Goal: Task Accomplishment & Management: Use online tool/utility

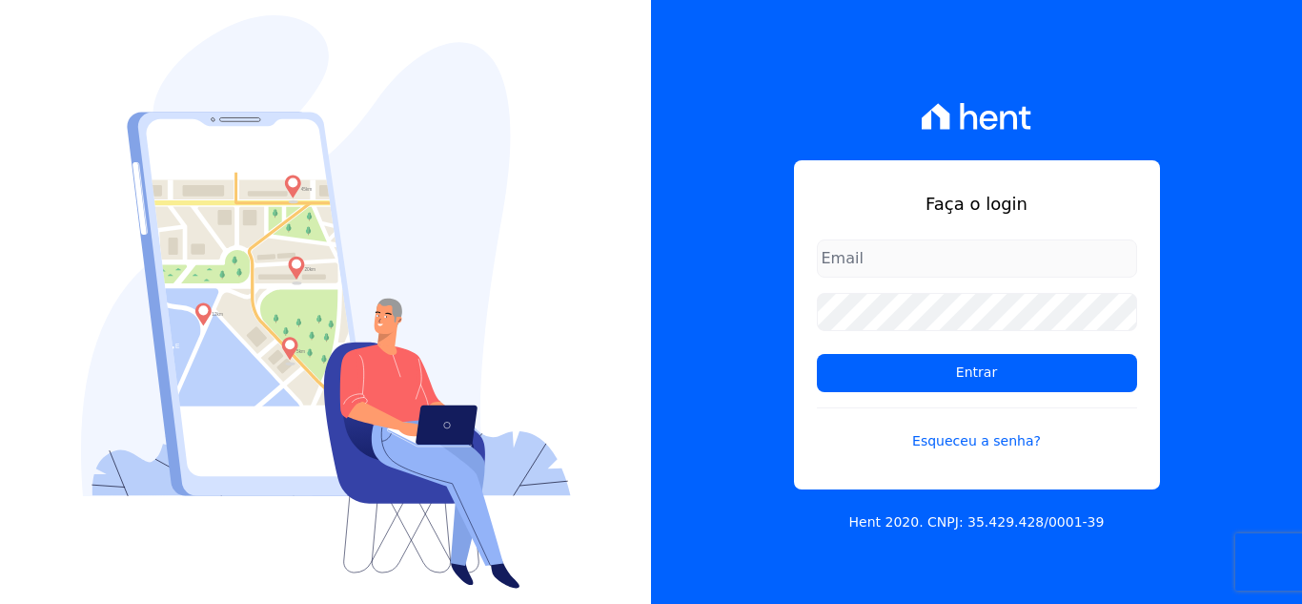
drag, startPoint x: 878, startPoint y: 262, endPoint x: 867, endPoint y: 265, distance: 11.8
click at [871, 264] on input "email" at bounding box center [977, 258] width 320 height 38
type input "[PERSON_NAME][EMAIL_ADDRESS][PERSON_NAME][DOMAIN_NAME]"
drag, startPoint x: 847, startPoint y: 375, endPoint x: 830, endPoint y: 409, distance: 38.0
click at [848, 375] on input "Entrar" at bounding box center [977, 373] width 320 height 38
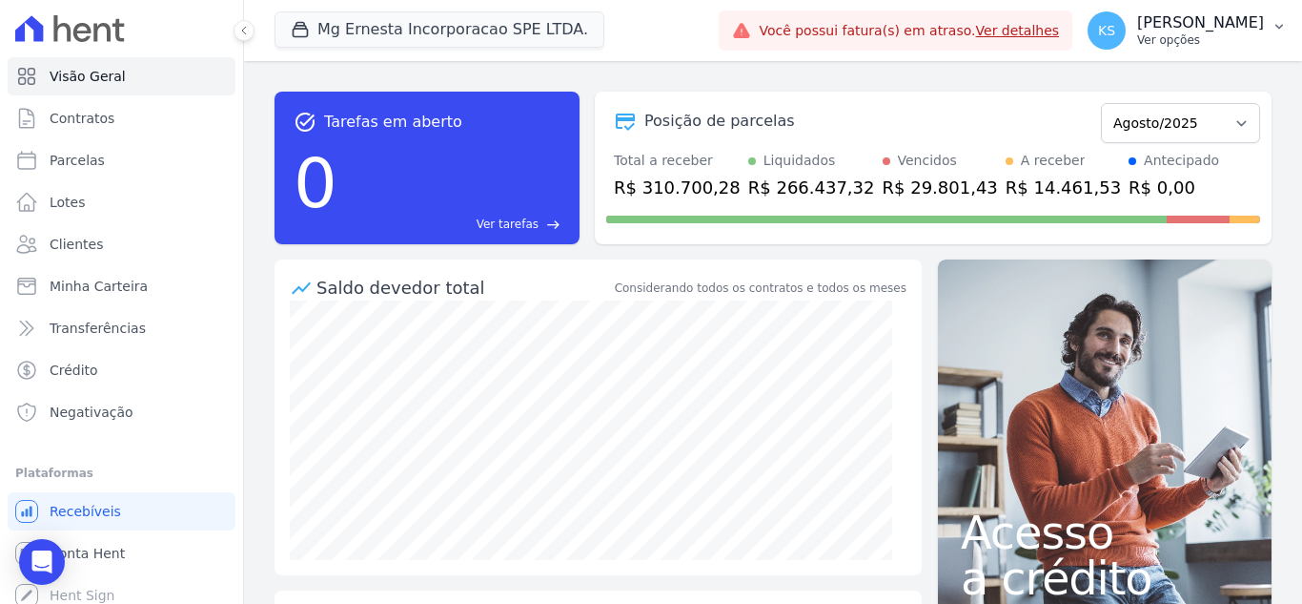
click at [1221, 44] on p "Ver opções" at bounding box center [1201, 39] width 127 height 15
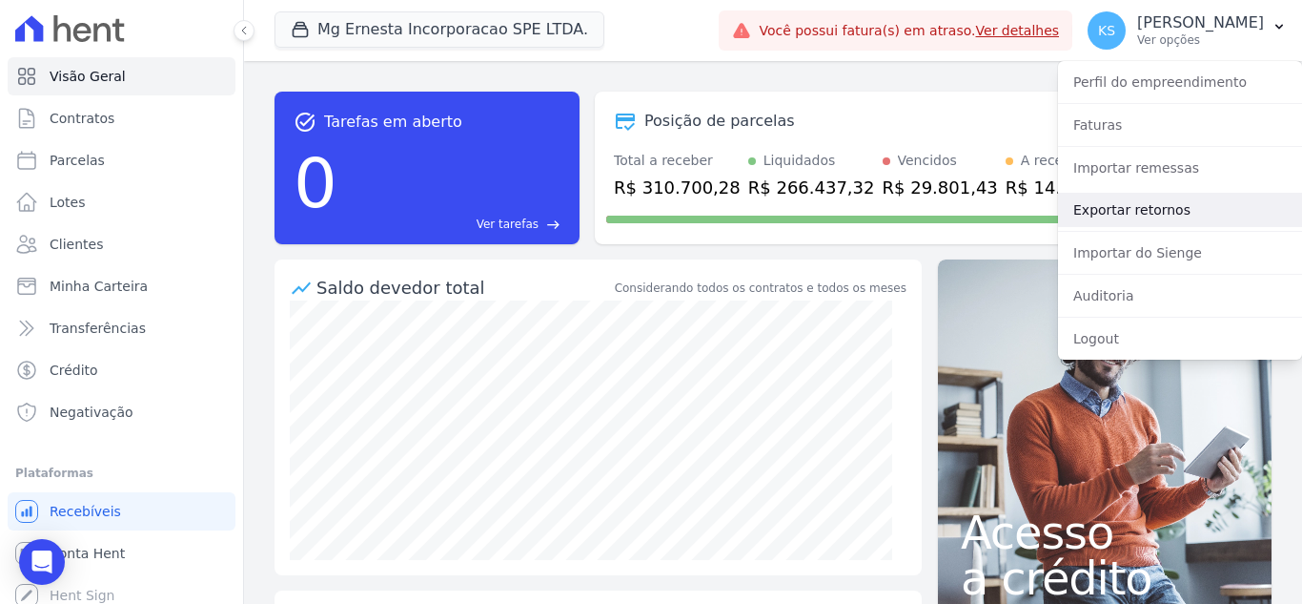
click at [1129, 212] on link "Exportar retornos" at bounding box center [1180, 210] width 244 height 34
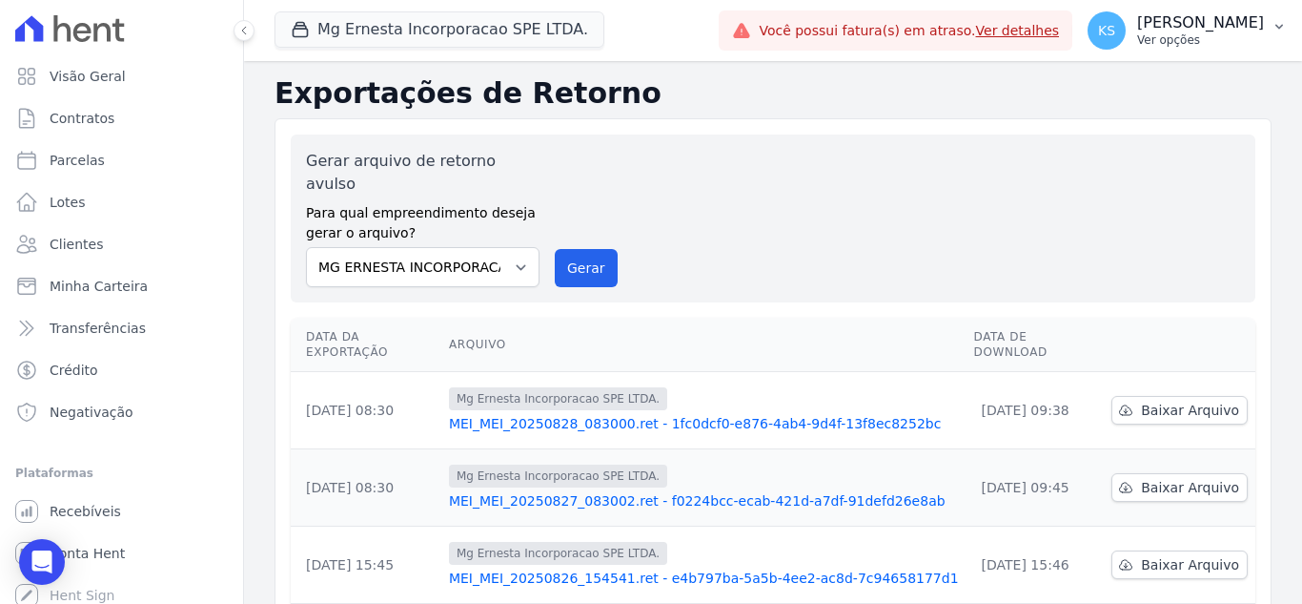
click at [1222, 31] on p "[PERSON_NAME]" at bounding box center [1201, 22] width 127 height 19
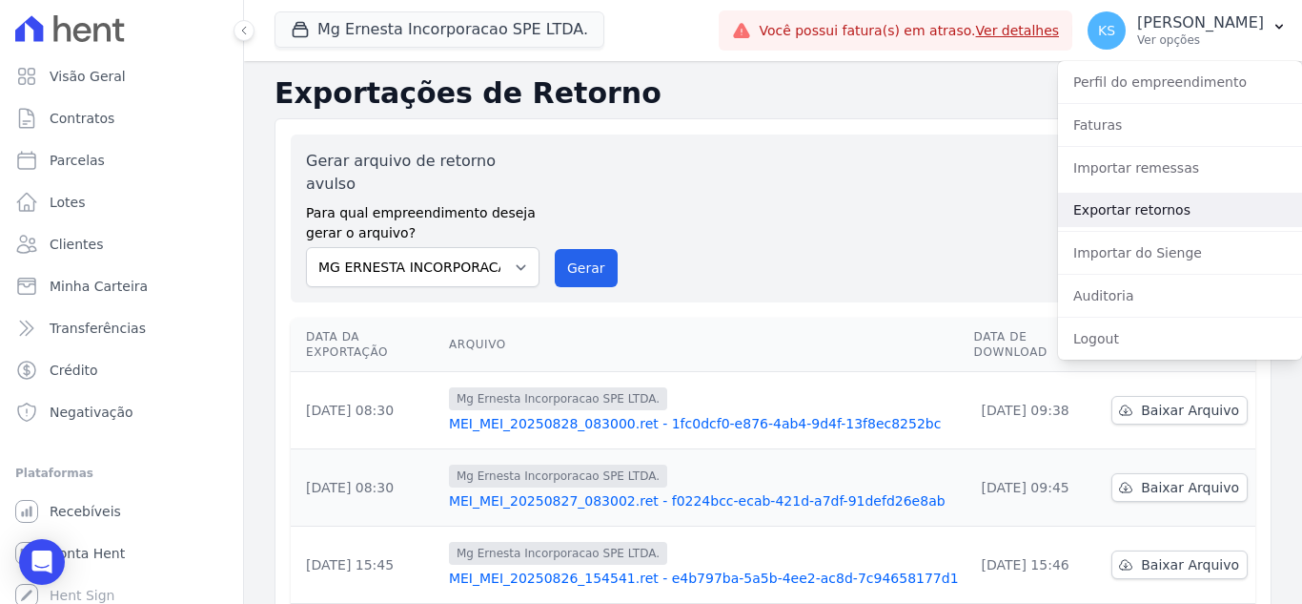
click at [1151, 210] on link "Exportar retornos" at bounding box center [1180, 210] width 244 height 34
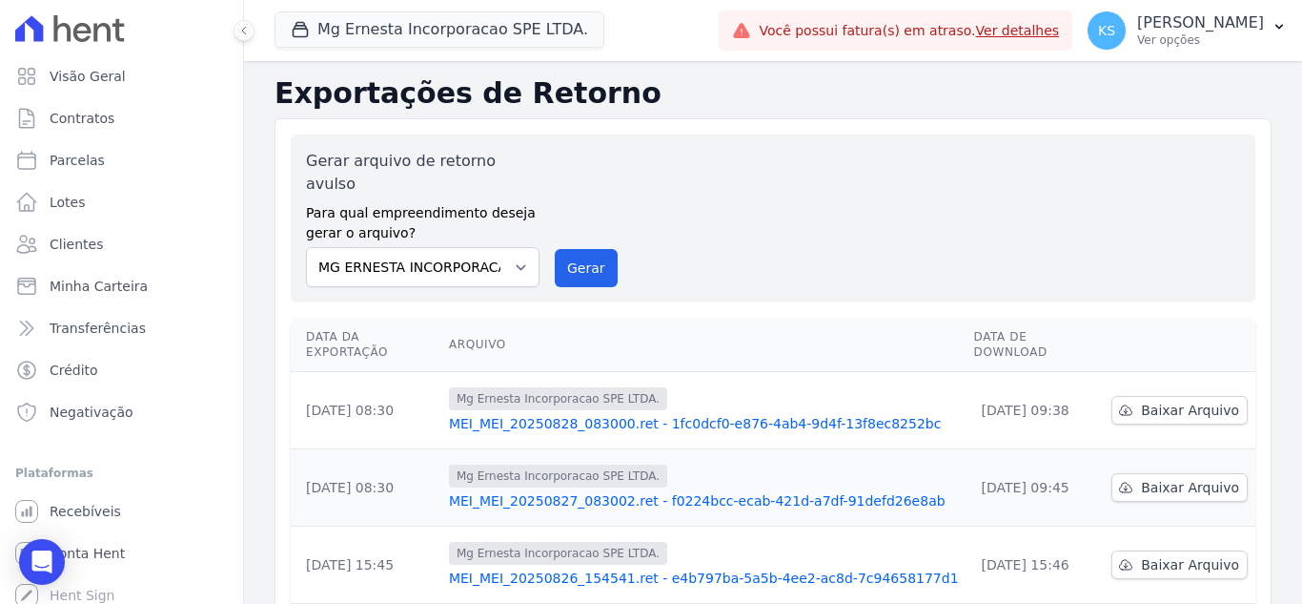
click at [955, 170] on div "Gerar arquivo de retorno avulso Para qual empreendimento deseja gerar o arquivo…" at bounding box center [773, 218] width 934 height 137
click at [1222, 27] on p "[PERSON_NAME]" at bounding box center [1201, 22] width 127 height 19
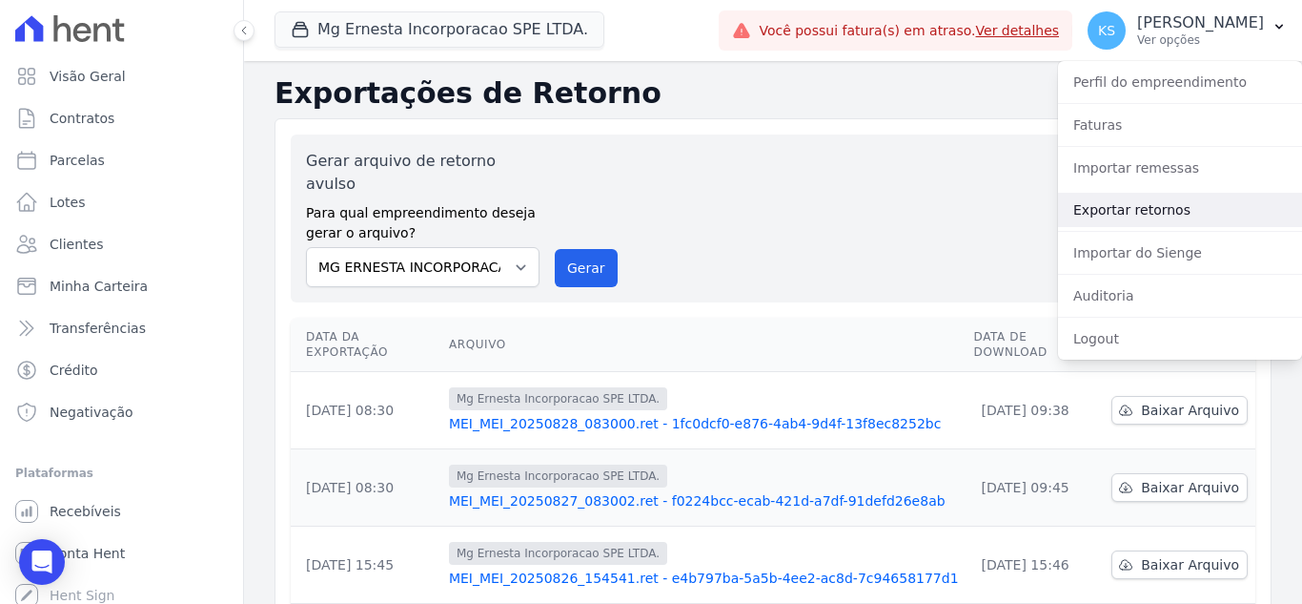
click at [1128, 212] on link "Exportar retornos" at bounding box center [1180, 210] width 244 height 34
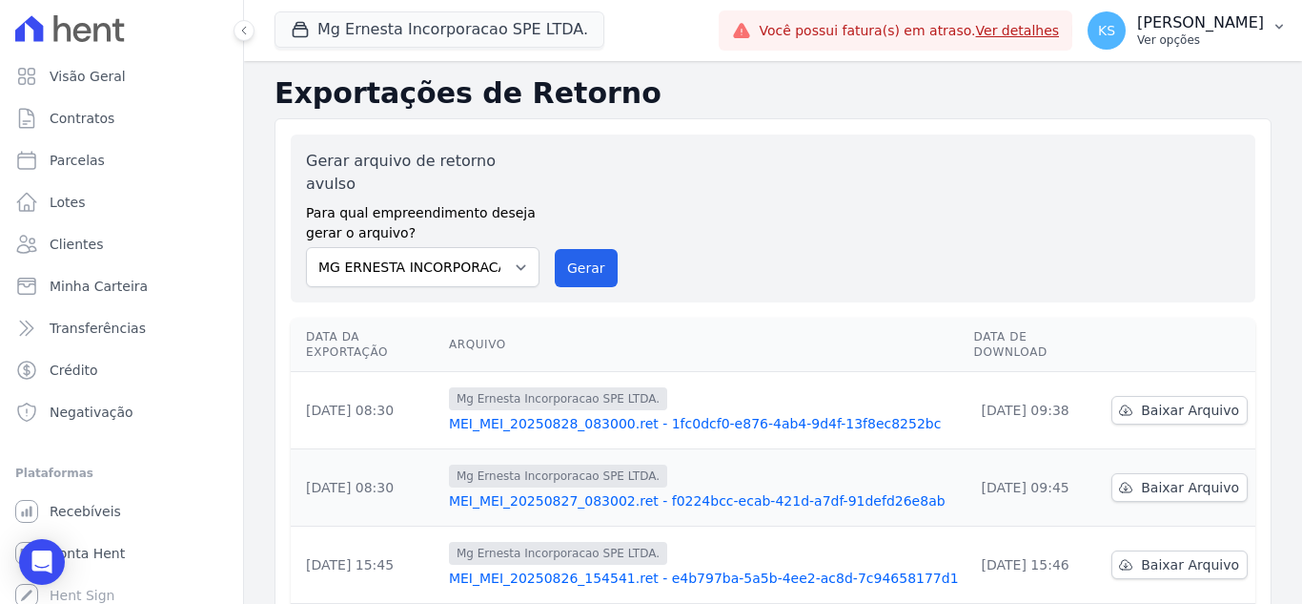
click at [1213, 41] on p "Ver opções" at bounding box center [1201, 39] width 127 height 15
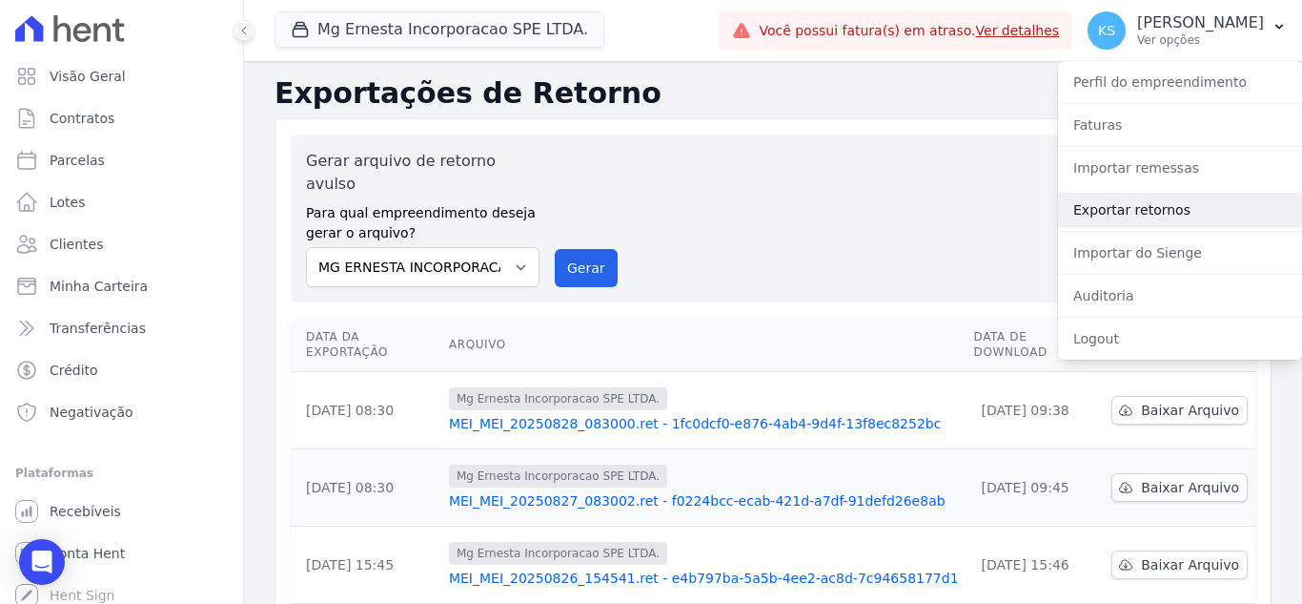
click at [1143, 210] on link "Exportar retornos" at bounding box center [1180, 210] width 244 height 34
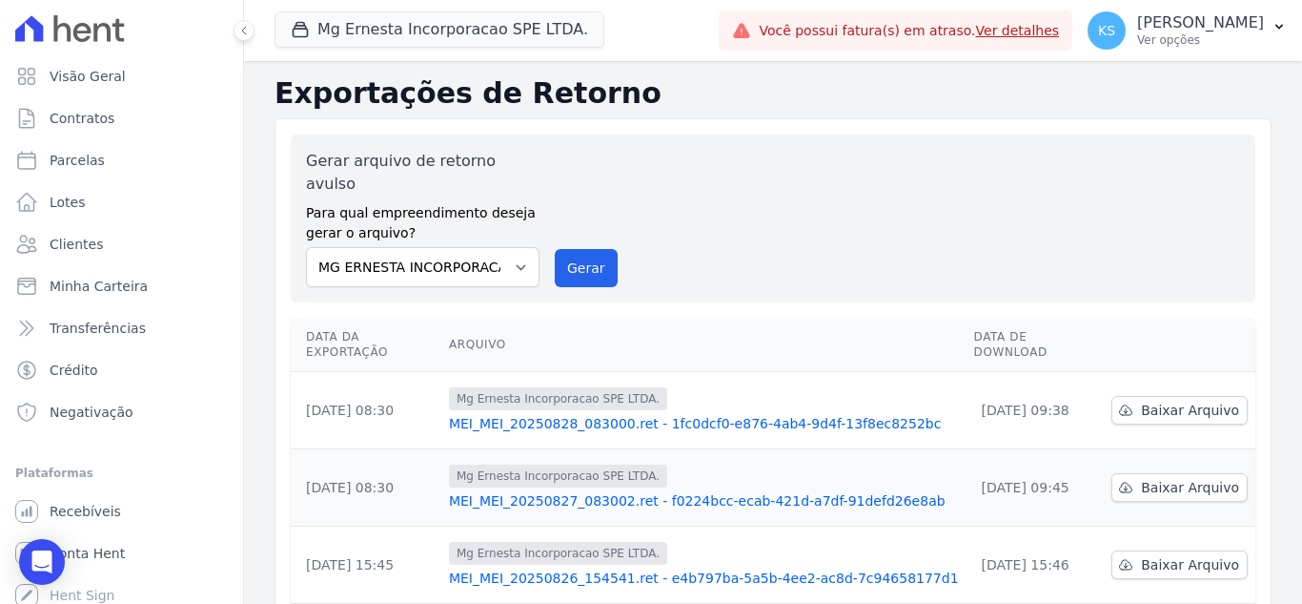
click at [1055, 183] on div "Gerar arquivo de retorno avulso Para qual empreendimento deseja gerar o arquivo…" at bounding box center [773, 218] width 934 height 137
click at [1218, 25] on p "[PERSON_NAME]" at bounding box center [1201, 22] width 127 height 19
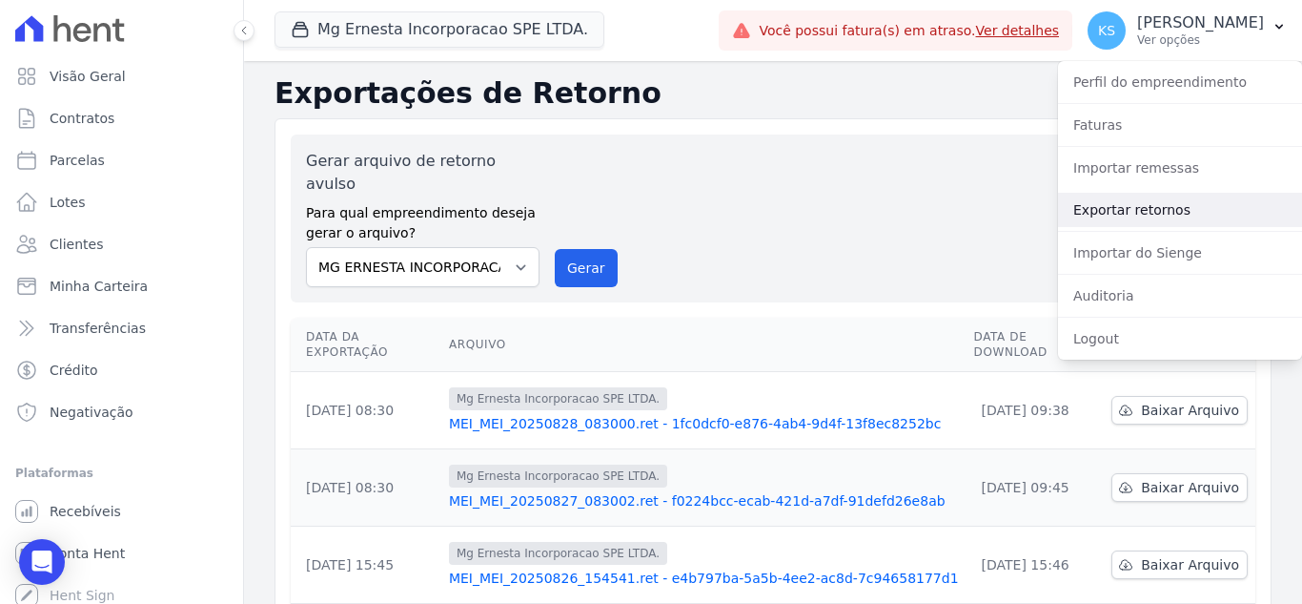
click at [1149, 198] on link "Exportar retornos" at bounding box center [1180, 210] width 244 height 34
